Goal: Transaction & Acquisition: Purchase product/service

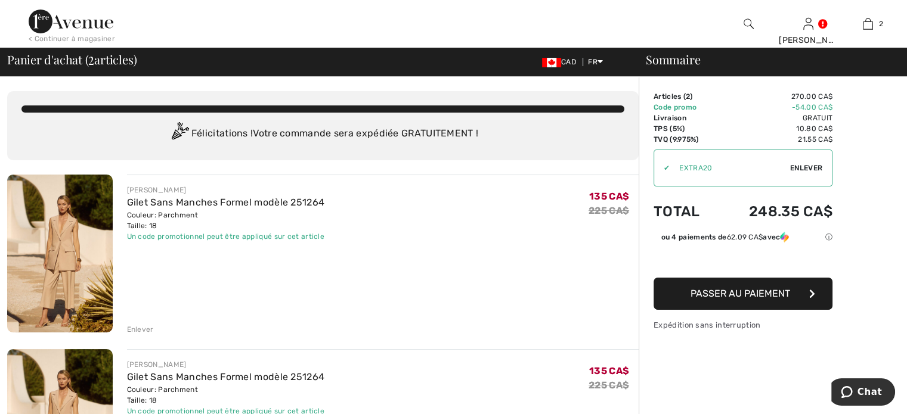
checkbox input "true"
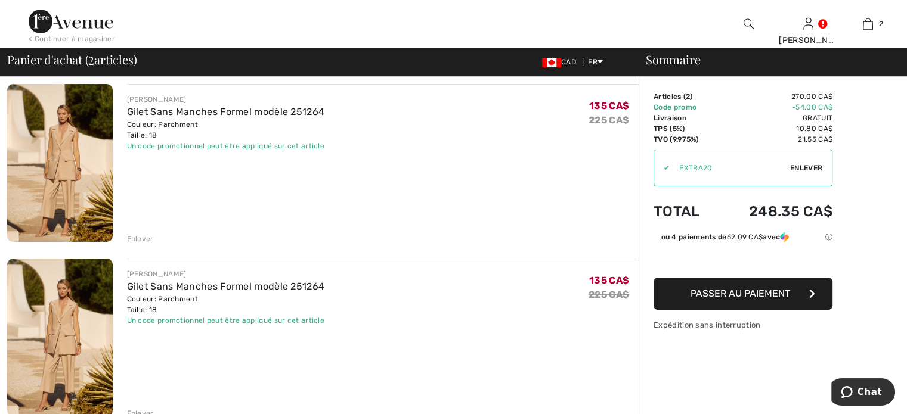
scroll to position [119, 0]
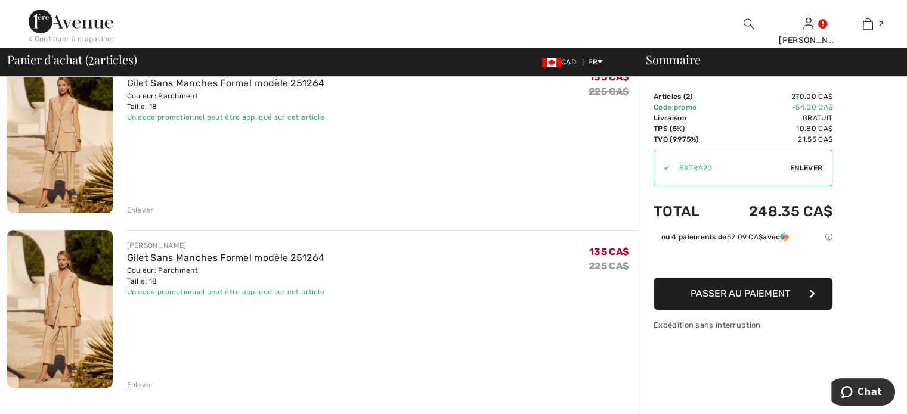
click at [146, 382] on div "Enlever" at bounding box center [140, 385] width 27 height 11
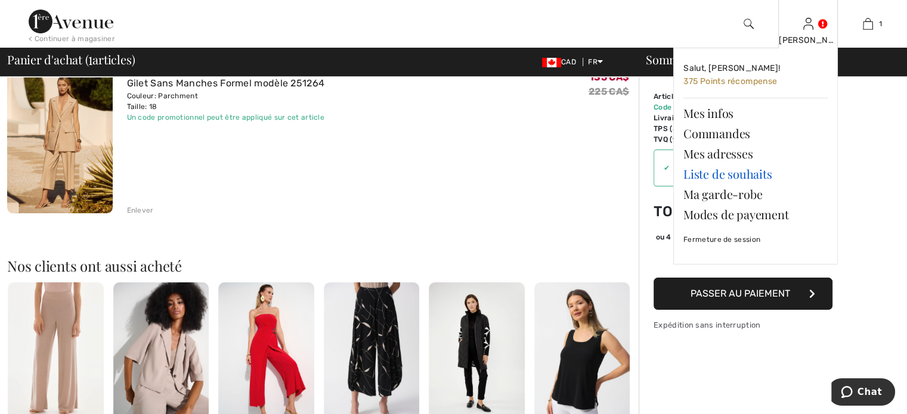
click at [724, 172] on link "Liste de souhaits" at bounding box center [755, 174] width 144 height 20
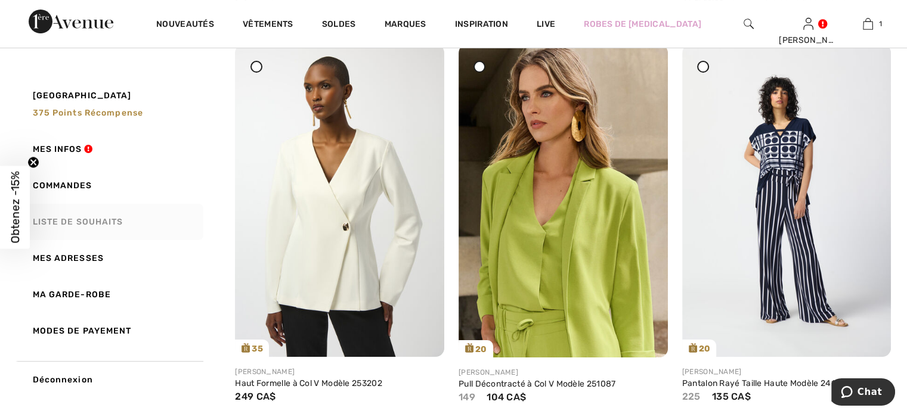
scroll to position [239, 0]
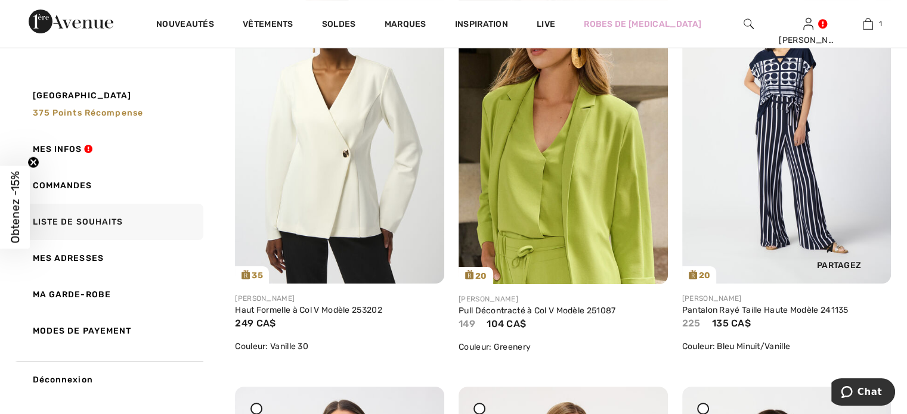
click at [769, 160] on img at bounding box center [786, 127] width 209 height 313
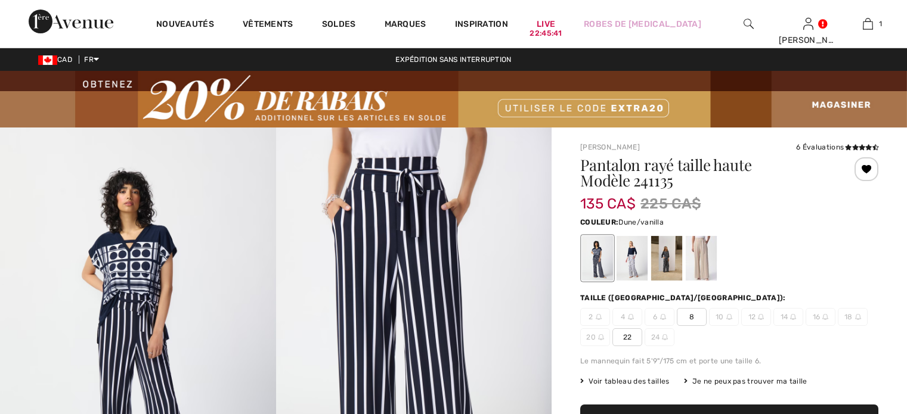
click at [710, 253] on div at bounding box center [701, 258] width 31 height 45
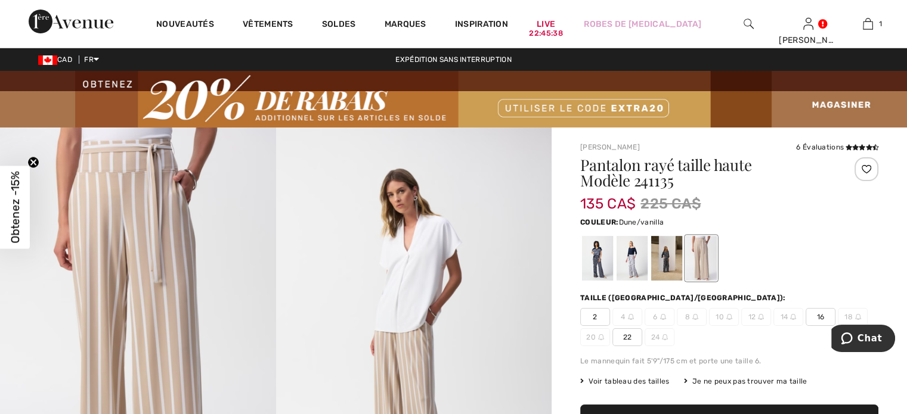
scroll to position [60, 0]
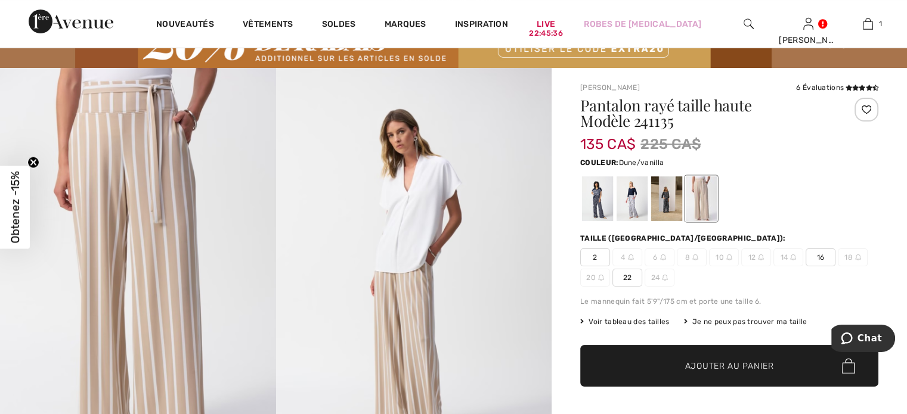
click at [820, 257] on span "16" at bounding box center [821, 258] width 30 height 18
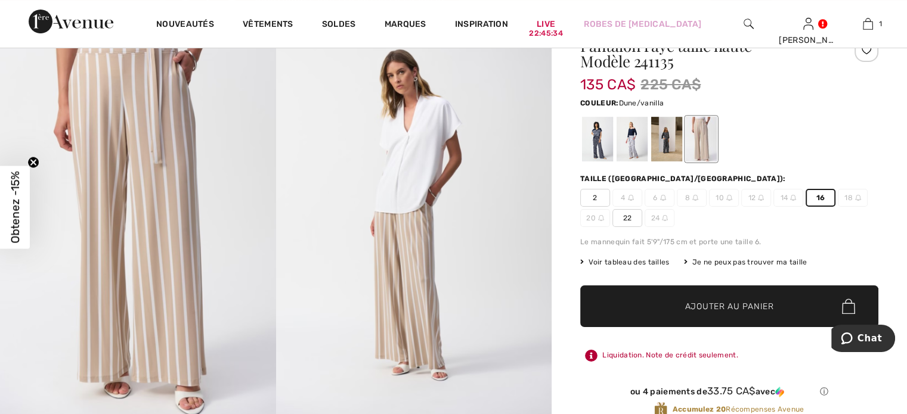
click at [747, 306] on span "Ajouter au panier" at bounding box center [729, 307] width 89 height 13
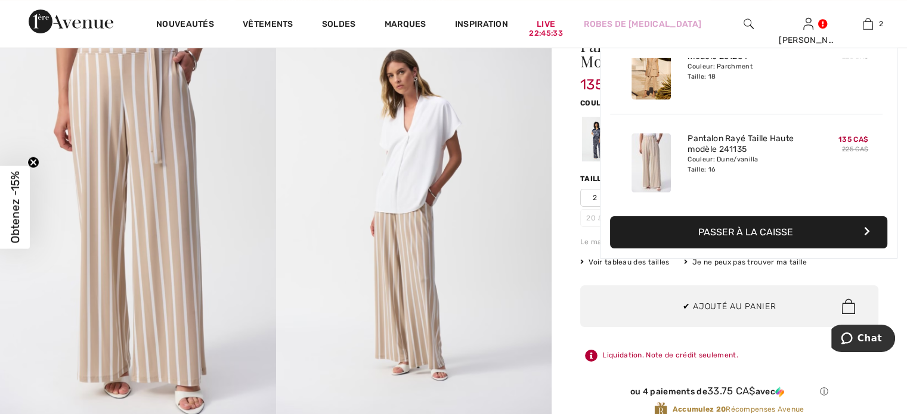
scroll to position [0, 0]
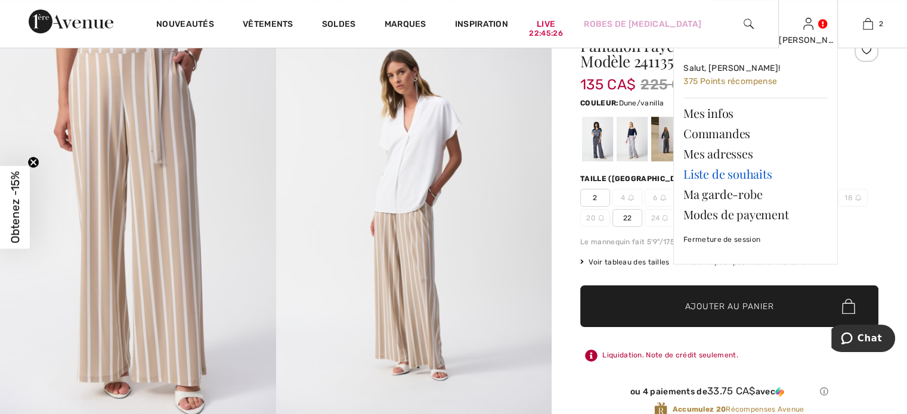
click at [727, 176] on link "Liste de souhaits" at bounding box center [755, 174] width 144 height 20
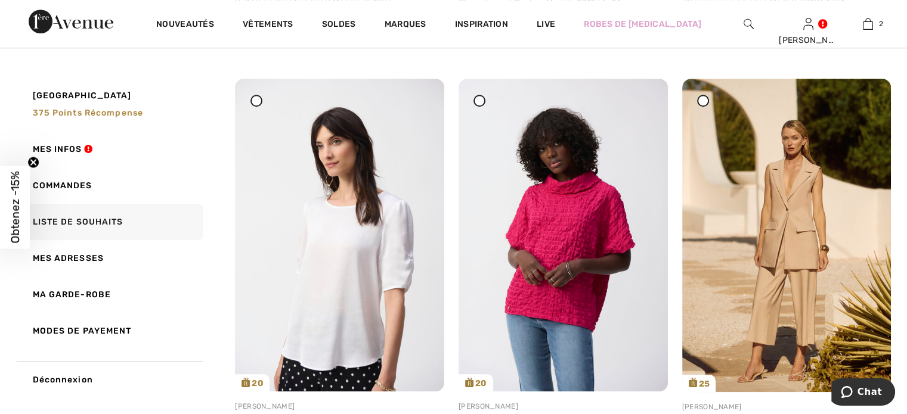
scroll to position [1021, 0]
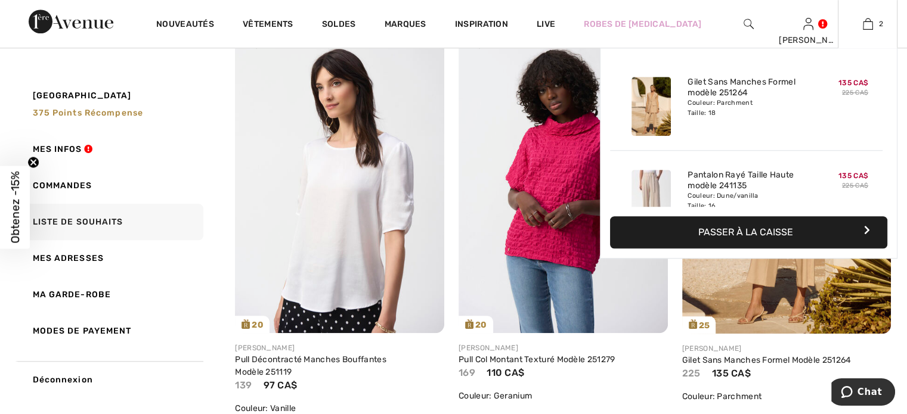
click at [766, 228] on button "Passer à la caisse" at bounding box center [748, 232] width 277 height 32
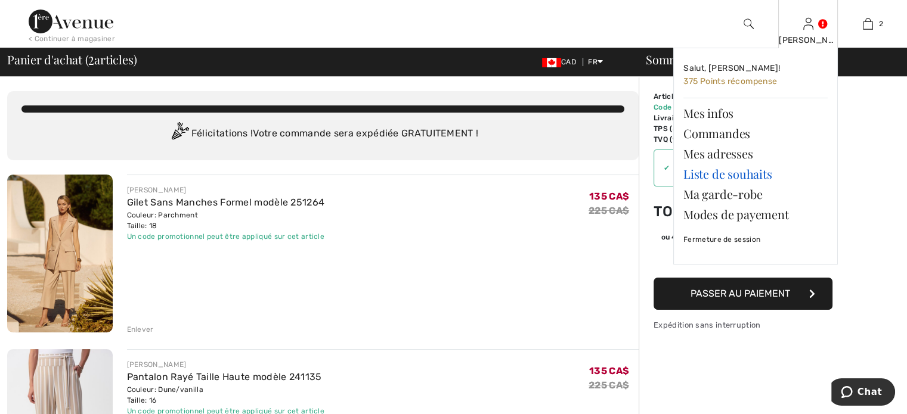
click at [723, 170] on link "Liste de souhaits" at bounding box center [755, 174] width 144 height 20
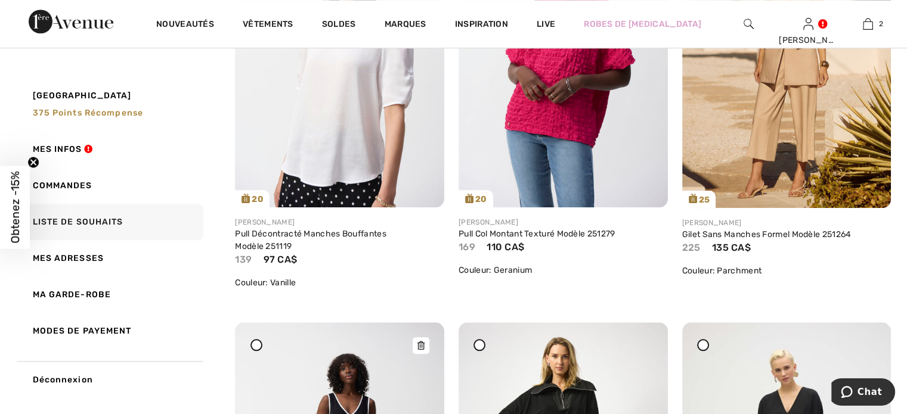
scroll to position [1133, 0]
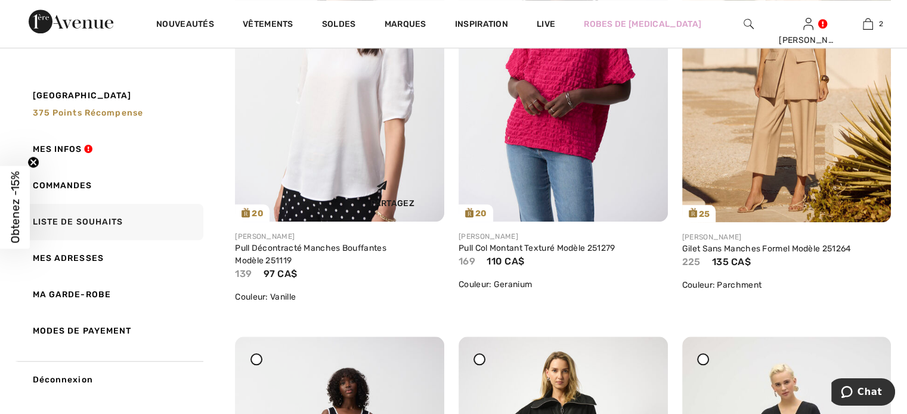
click at [339, 173] on div "Partagez" at bounding box center [339, 192] width 191 height 42
click at [339, 174] on div "Partagez" at bounding box center [339, 192] width 191 height 42
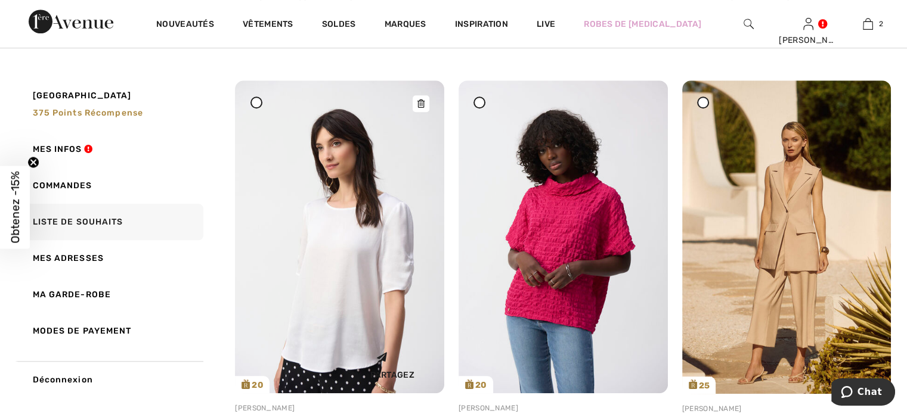
scroll to position [954, 0]
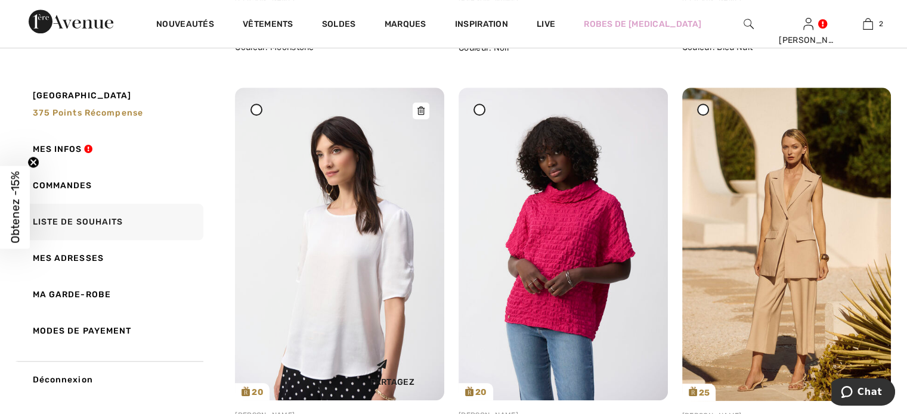
click at [320, 243] on img at bounding box center [339, 244] width 209 height 313
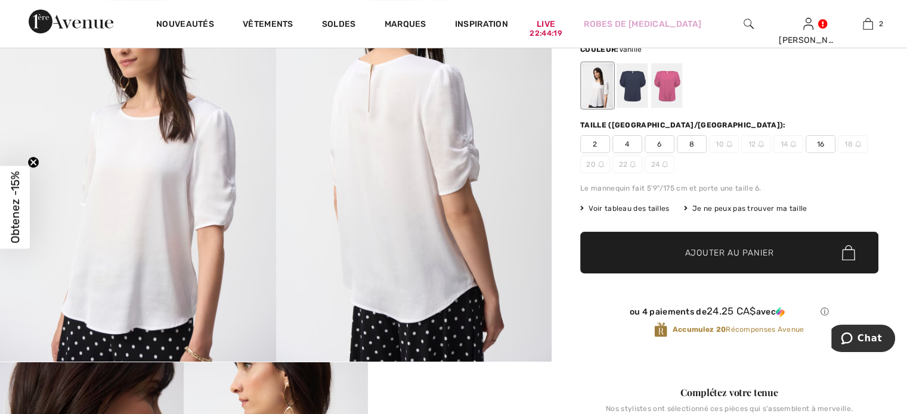
click at [823, 141] on span "16" at bounding box center [821, 144] width 30 height 18
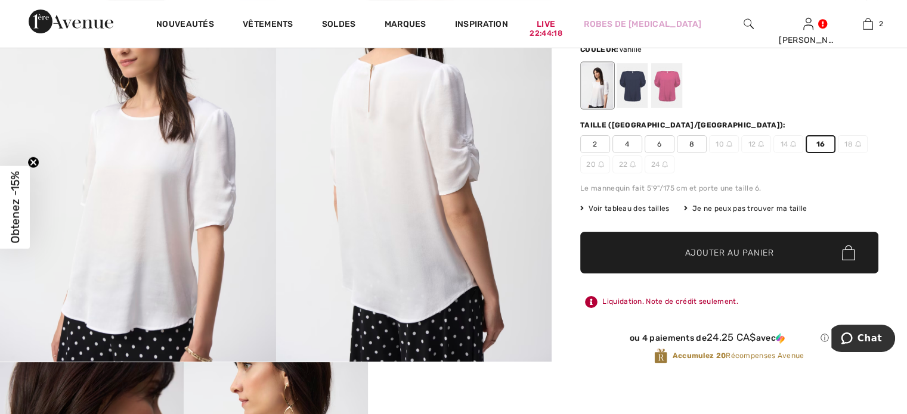
click at [749, 249] on span "Ajouter au panier" at bounding box center [729, 253] width 89 height 13
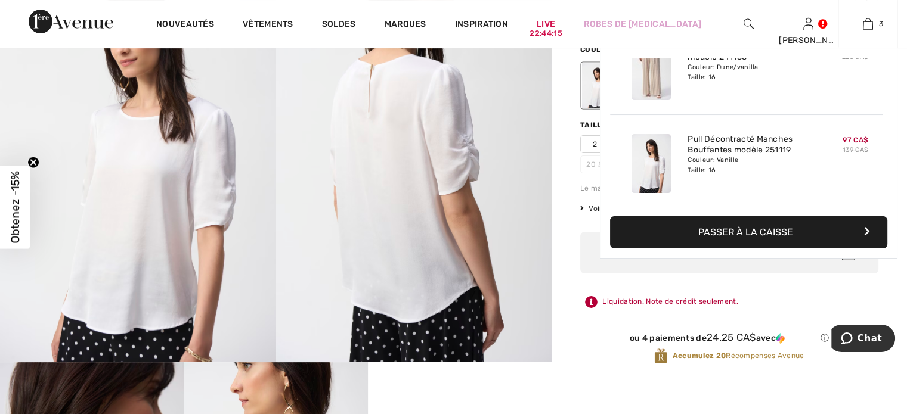
click at [775, 227] on button "Passer à la caisse" at bounding box center [748, 232] width 277 height 32
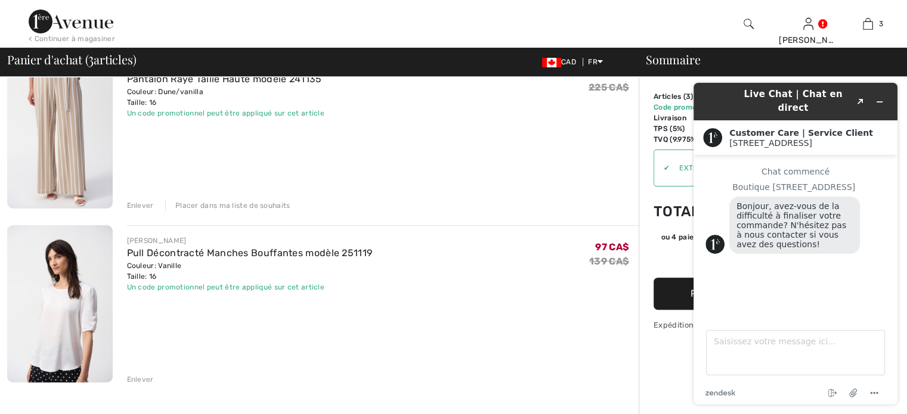
click at [517, 311] on div "JOSEPH RIBKOFF Pull Décontracté Manches Bouffantes modèle 251119 Couleur: Vanil…" at bounding box center [383, 305] width 512 height 160
drag, startPoint x: 496, startPoint y: 138, endPoint x: 490, endPoint y: 145, distance: 9.3
click at [496, 138] on div "JOSEPH RIBKOFF Pantalon Rayé Taille Haute modèle 241135 Couleur: Dune/vanilla T…" at bounding box center [383, 131] width 512 height 160
click at [453, 147] on div "JOSEPH RIBKOFF Pantalon Rayé Taille Haute modèle 241135 Couleur: Dune/vanilla T…" at bounding box center [383, 131] width 512 height 160
click at [860, 99] on icon "Popout" at bounding box center [860, 102] width 6 height 6
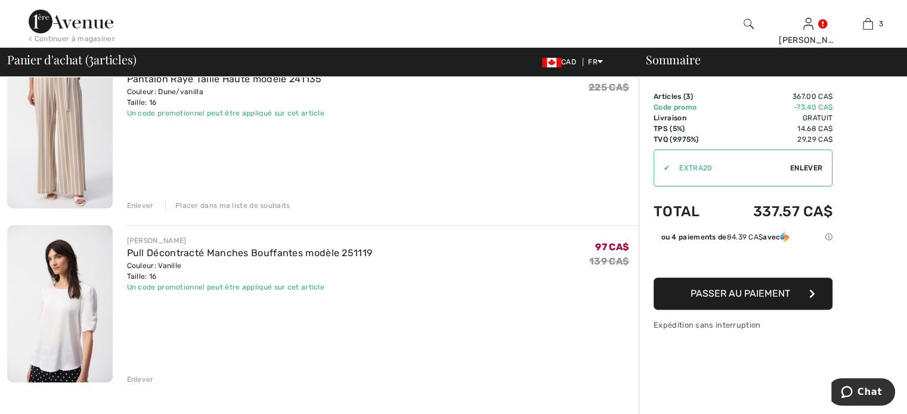
click at [731, 296] on span "Passer au paiement" at bounding box center [740, 293] width 100 height 11
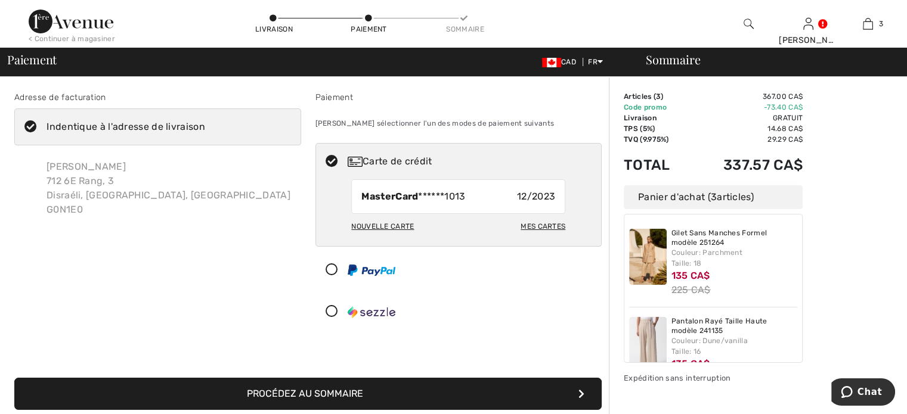
click at [390, 225] on div "Nouvelle carte" at bounding box center [382, 226] width 63 height 20
radio input "true"
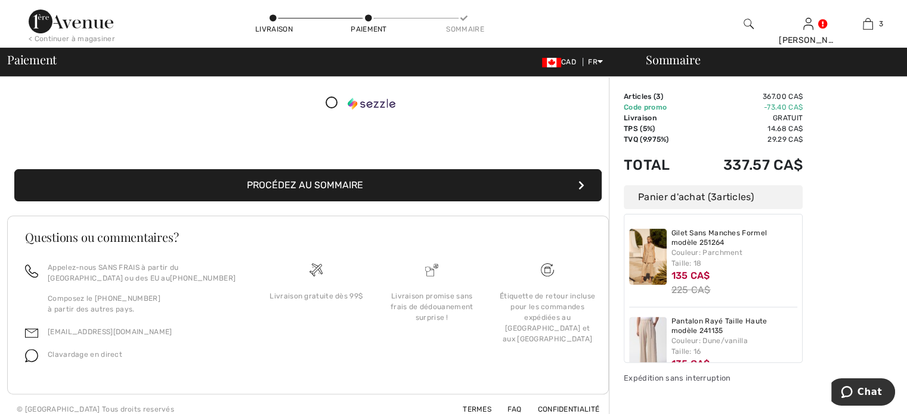
scroll to position [298, 0]
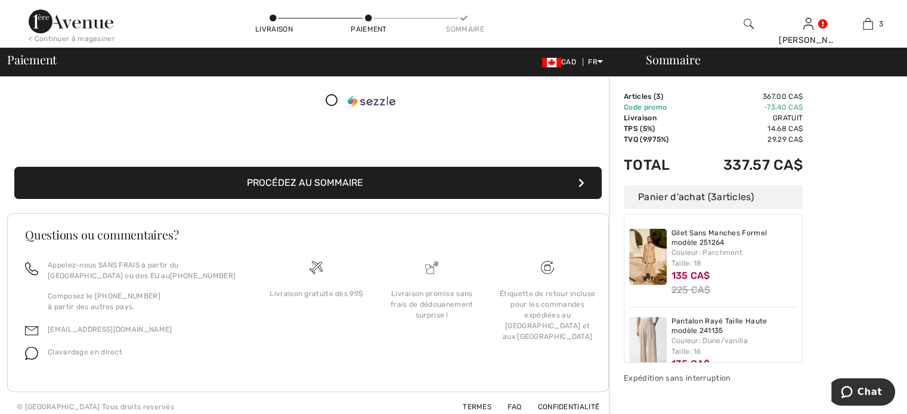
click at [496, 187] on button "Procédez au sommaire" at bounding box center [307, 183] width 587 height 32
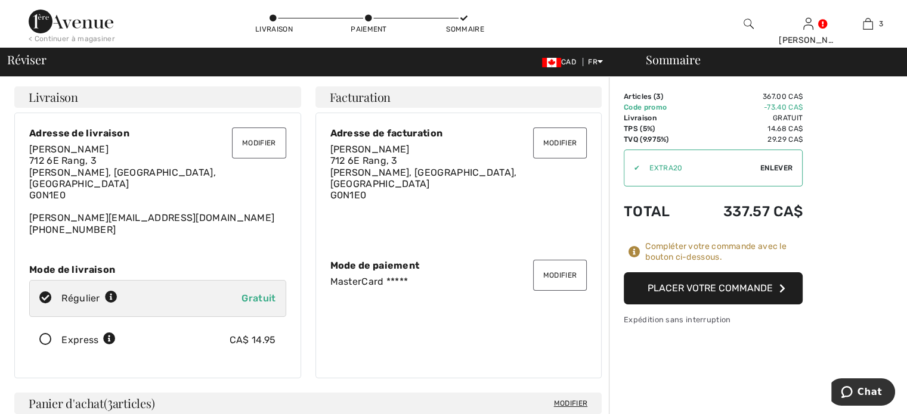
click at [685, 289] on button "Placer votre commande" at bounding box center [713, 288] width 179 height 32
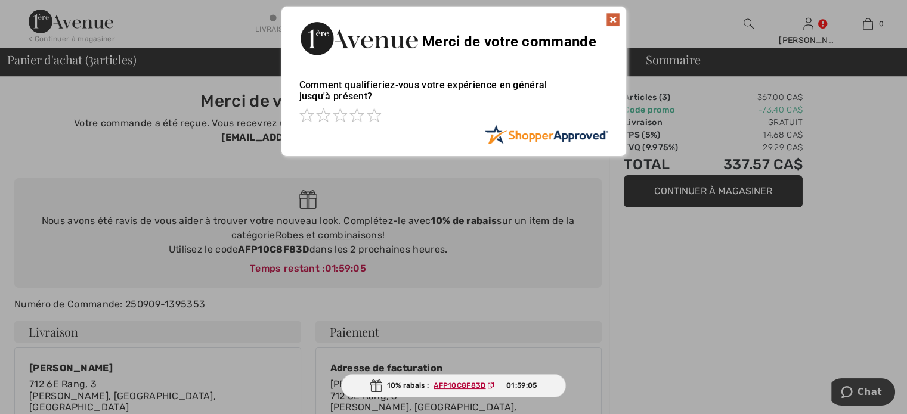
click at [610, 17] on img at bounding box center [613, 20] width 14 height 14
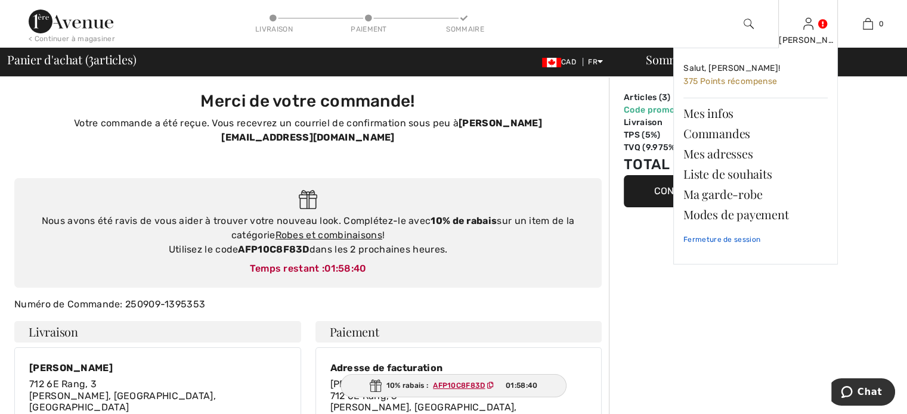
click at [733, 237] on link "Fermeture de session" at bounding box center [755, 240] width 144 height 30
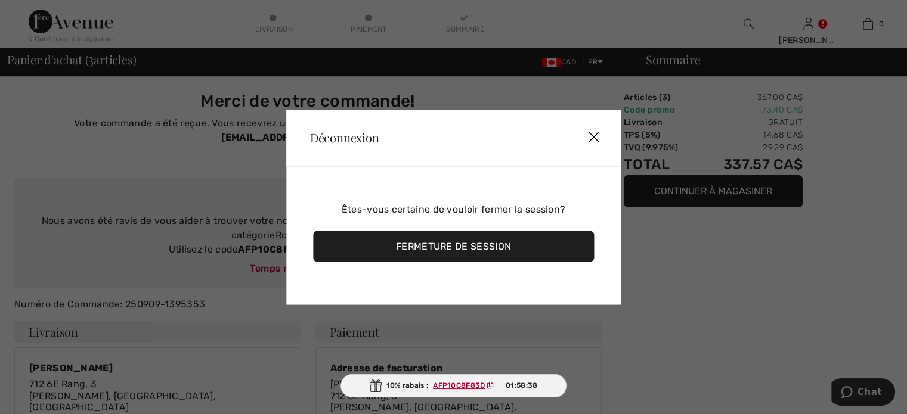
click at [422, 247] on div "Fermeture de session" at bounding box center [453, 246] width 281 height 31
